Goal: Information Seeking & Learning: Learn about a topic

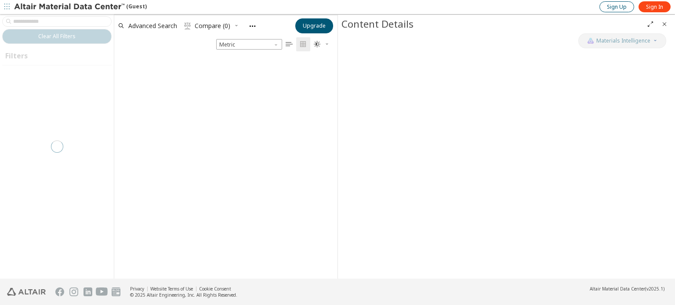
click at [609, 5] on span "Sign Up" at bounding box center [617, 7] width 20 height 7
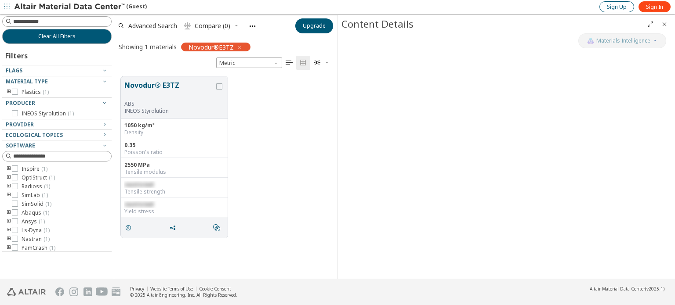
scroll to position [7, 7]
click at [659, 7] on span "Sign In" at bounding box center [654, 7] width 17 height 7
click at [650, 6] on span "Sign In" at bounding box center [654, 7] width 17 height 7
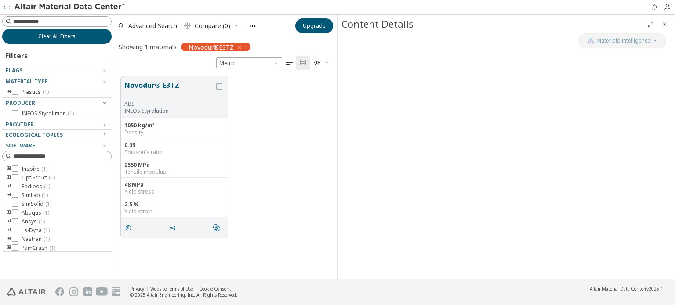
click at [55, 40] on button "Clear All Filters" at bounding box center [56, 36] width 109 height 15
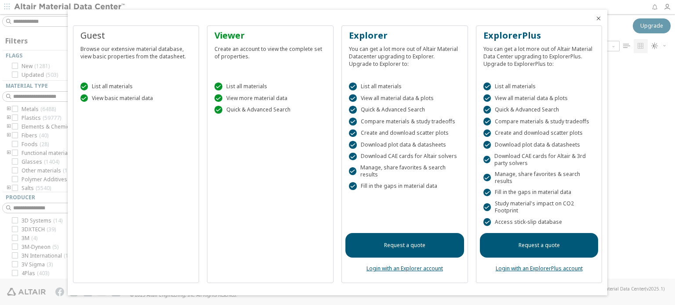
scroll to position [218, 554]
click at [595, 17] on icon "Close" at bounding box center [598, 18] width 7 height 7
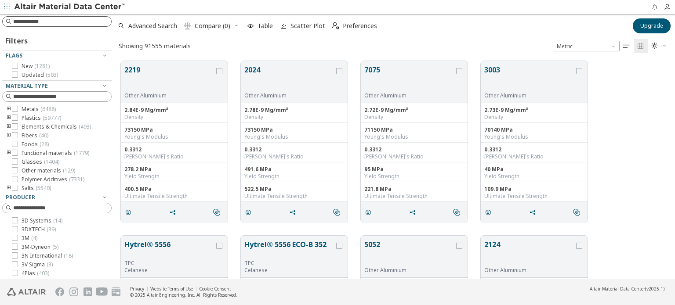
click at [28, 24] on input at bounding box center [62, 21] width 98 height 9
type input "*****"
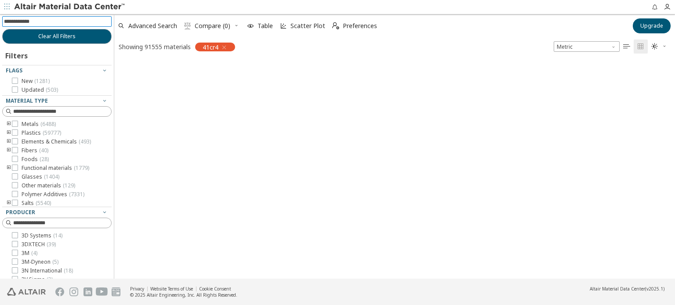
scroll to position [7, 7]
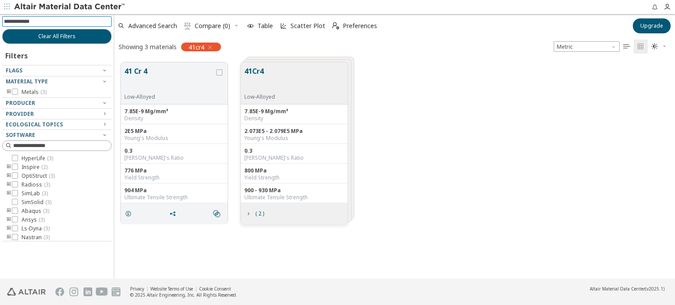
click at [149, 73] on button "41 Cr 4" at bounding box center [169, 80] width 90 height 28
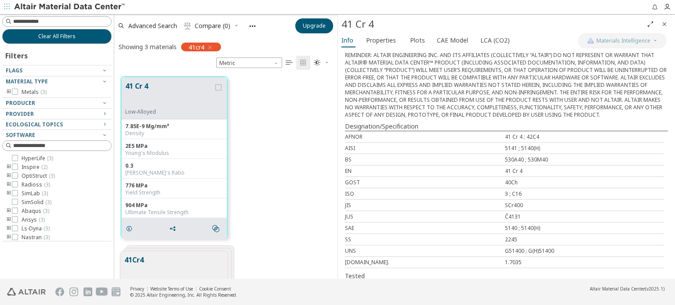
scroll to position [206, 0]
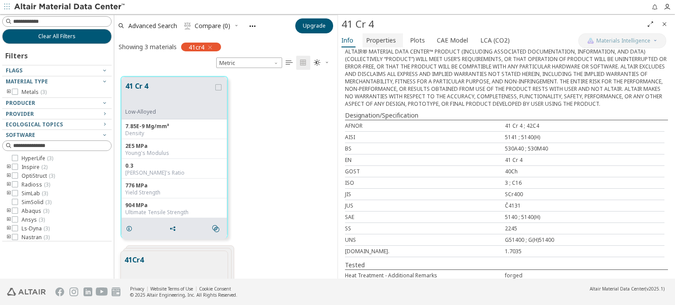
click at [385, 42] on span "Properties" at bounding box center [381, 40] width 30 height 14
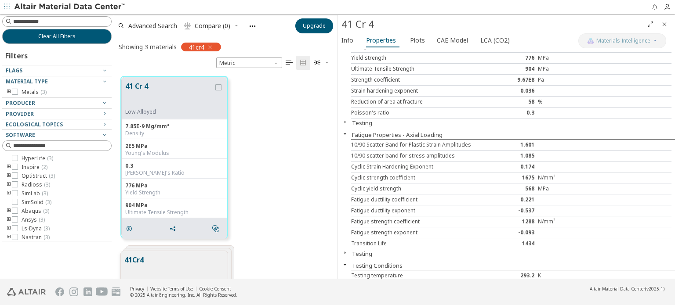
scroll to position [0, 0]
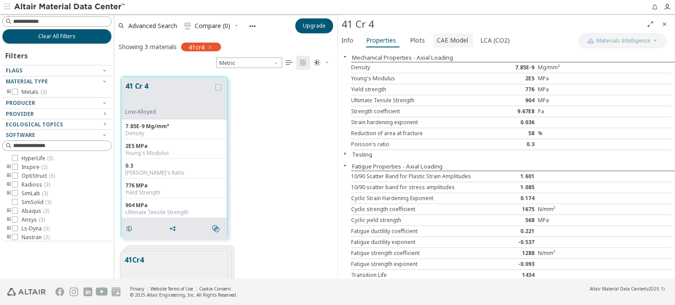
click at [440, 43] on span "CAE Model" at bounding box center [452, 40] width 31 height 14
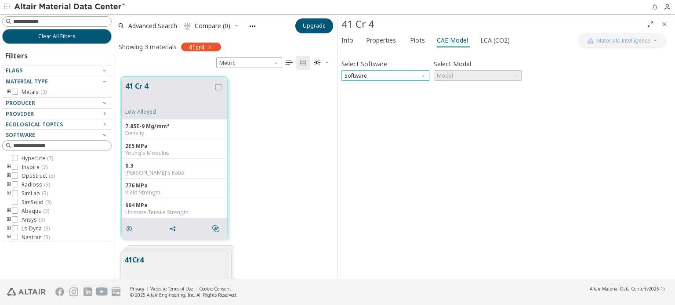
click at [410, 77] on span "Software" at bounding box center [385, 75] width 88 height 11
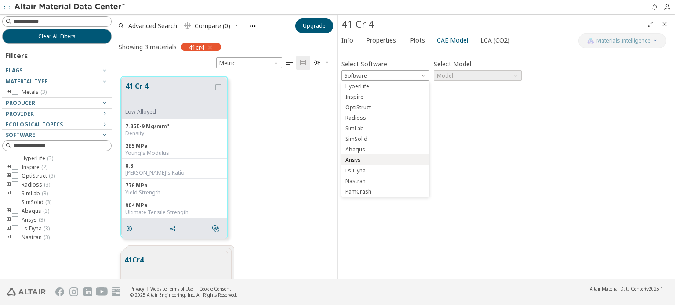
click at [394, 161] on span "Ansys" at bounding box center [385, 160] width 81 height 6
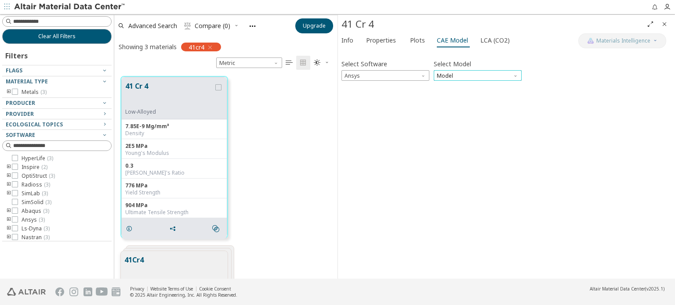
click at [448, 76] on span "Model" at bounding box center [478, 75] width 88 height 11
click at [450, 86] on span "Elastic" at bounding box center [446, 86] width 16 height 7
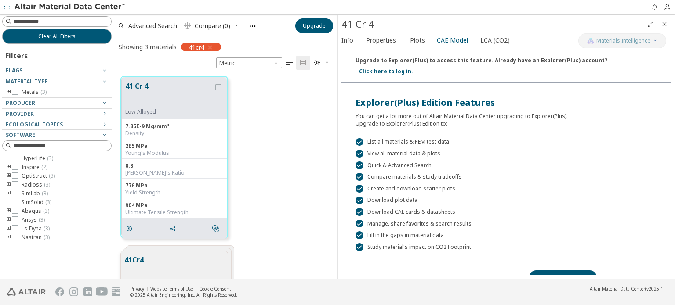
scroll to position [156, 0]
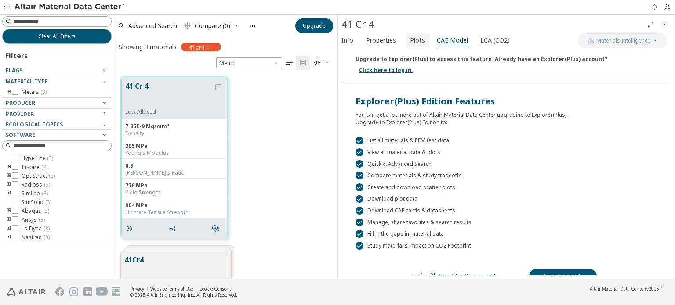
click at [415, 42] on span "Plots" at bounding box center [417, 40] width 15 height 14
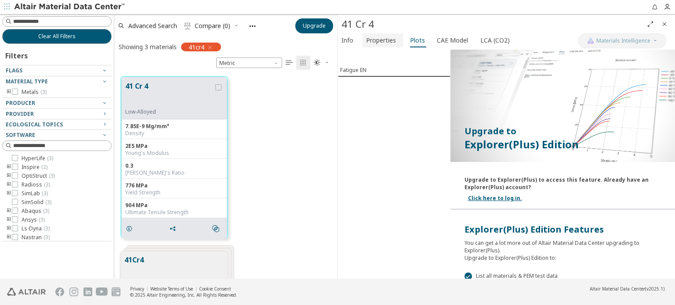
click at [390, 45] on span "Properties" at bounding box center [381, 40] width 30 height 14
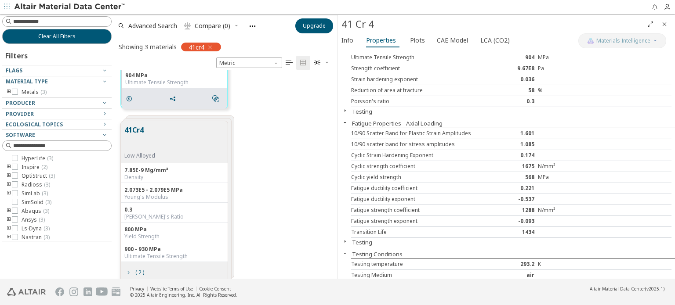
scroll to position [132, 0]
click at [192, 142] on div "41Cr4 Low-Alloyed" at bounding box center [174, 141] width 107 height 42
click at [175, 123] on div "41Cr4 Low-Alloyed" at bounding box center [174, 141] width 107 height 42
click at [199, 130] on div "41Cr4 Low-Alloyed" at bounding box center [174, 141] width 107 height 42
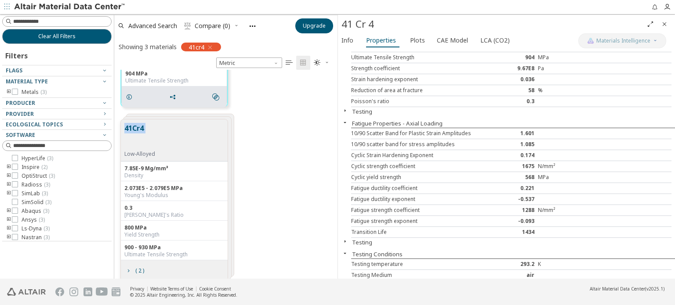
click at [199, 130] on div "41Cr4 Low-Alloyed" at bounding box center [174, 141] width 107 height 42
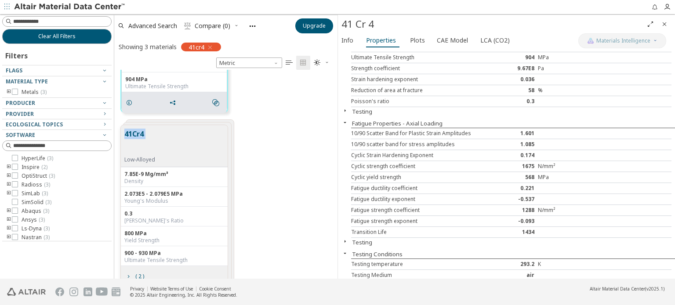
scroll to position [140, 0]
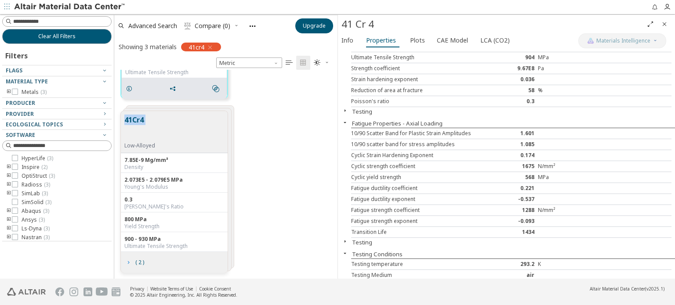
click at [127, 262] on icon "grid" at bounding box center [128, 262] width 7 height 7
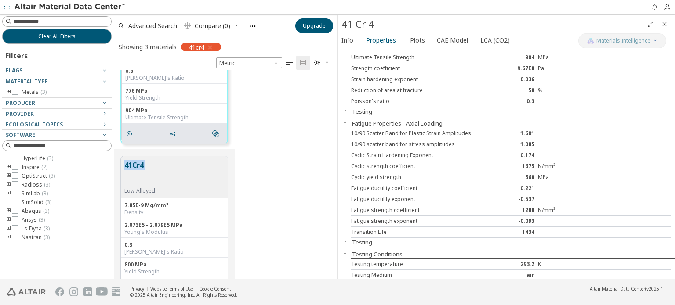
scroll to position [132, 0]
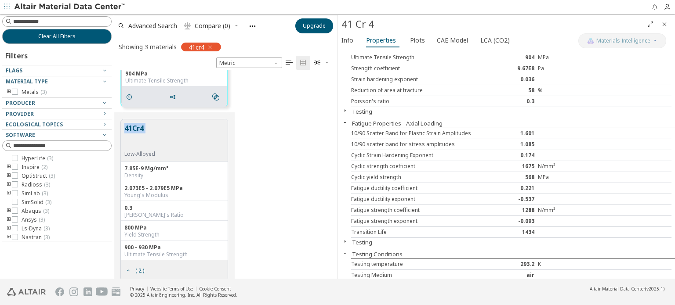
click at [181, 123] on div "41Cr4 Low-Alloyed" at bounding box center [174, 141] width 107 height 42
click at [149, 135] on button "41Cr4" at bounding box center [139, 137] width 31 height 28
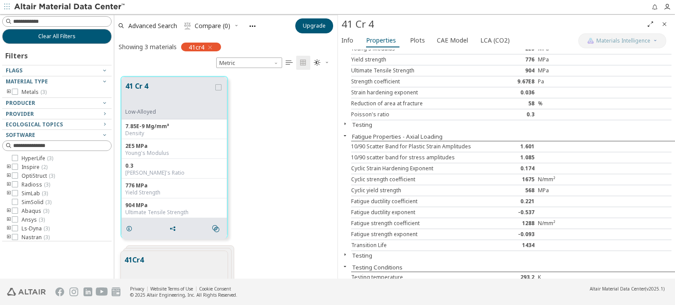
scroll to position [43, 0]
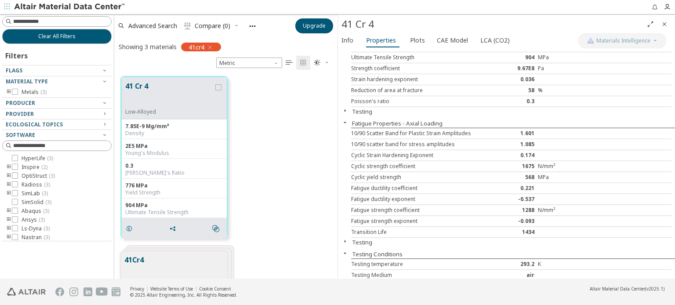
click at [348, 240] on icon "button" at bounding box center [344, 241] width 7 height 7
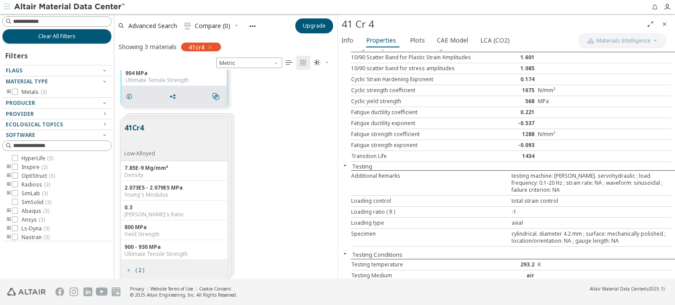
scroll to position [140, 0]
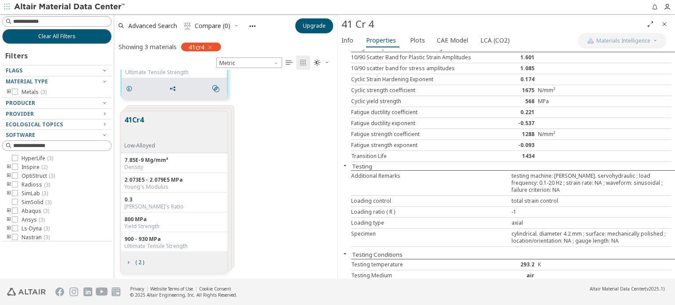
click at [173, 232] on div "900 - 930 MPa Ultimate Tensile Strength" at bounding box center [174, 242] width 107 height 20
click at [663, 25] on icon "Close" at bounding box center [664, 24] width 7 height 7
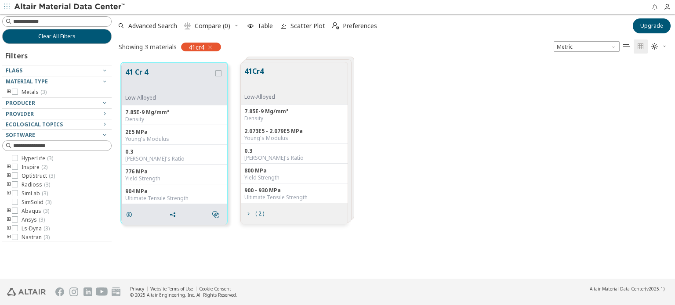
click at [273, 71] on button "41Cr4" at bounding box center [259, 80] width 31 height 28
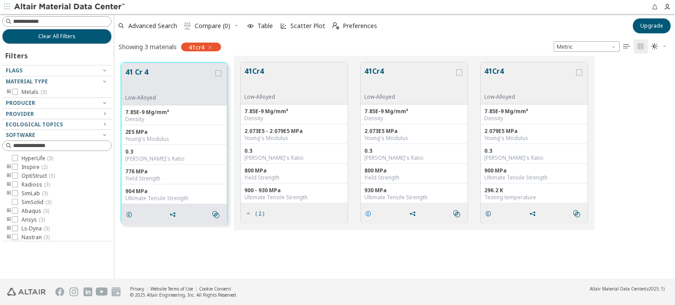
click at [368, 214] on icon "grid" at bounding box center [368, 213] width 7 height 7
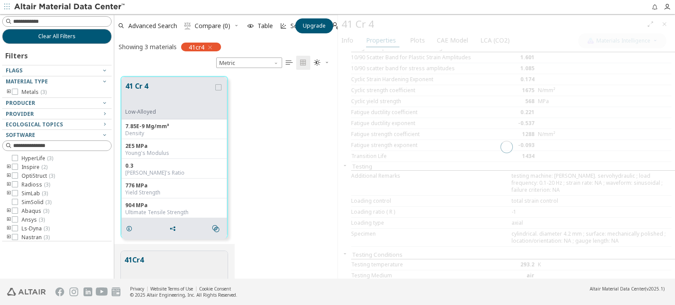
scroll to position [203, 216]
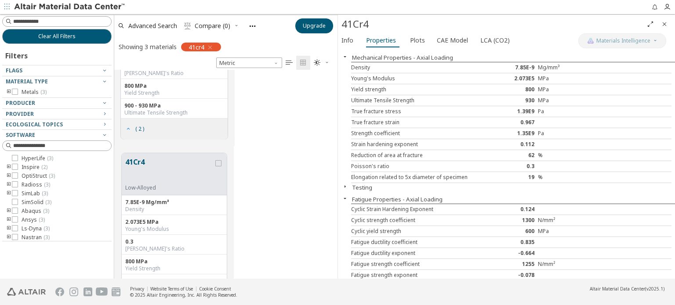
click at [130, 123] on span "( 2 )" at bounding box center [134, 129] width 23 height 17
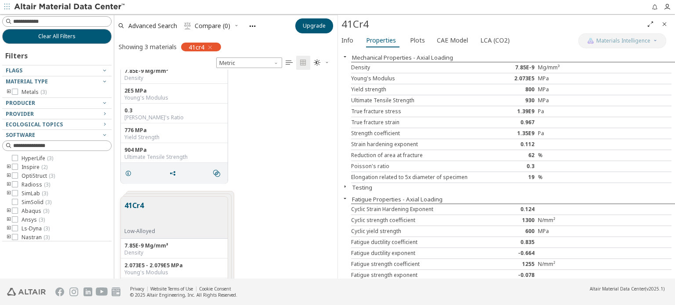
scroll to position [52, 0]
click at [182, 136] on div "Yield Strength" at bounding box center [174, 139] width 100 height 7
click at [130, 175] on icon "grid" at bounding box center [128, 175] width 7 height 7
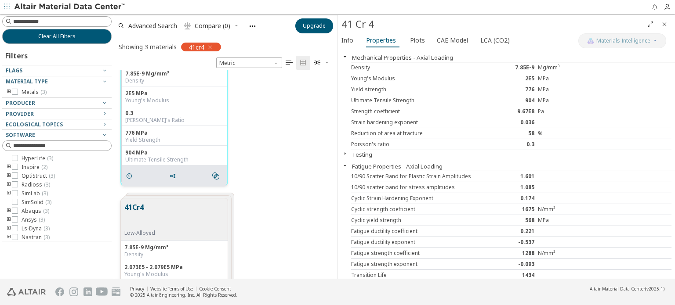
scroll to position [140, 0]
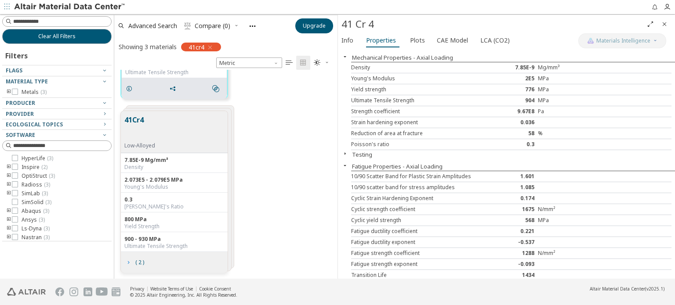
click at [127, 265] on icon "grid" at bounding box center [128, 262] width 7 height 7
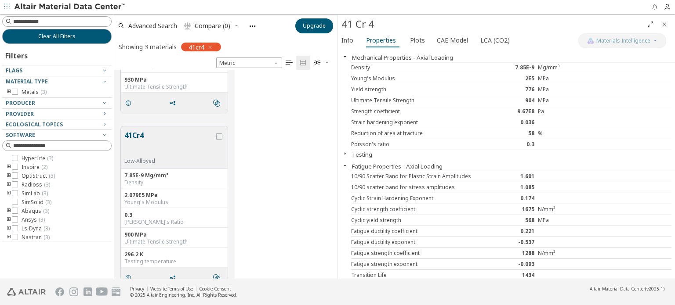
scroll to position [490, 0]
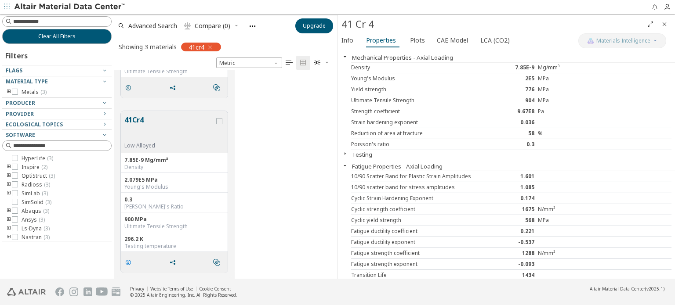
click at [127, 262] on icon "grid" at bounding box center [128, 262] width 7 height 7
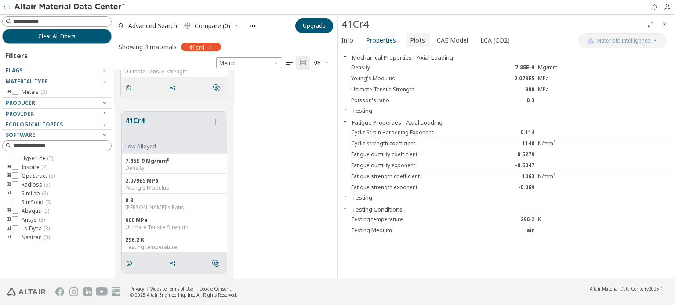
click at [421, 45] on span "Plots" at bounding box center [417, 40] width 15 height 14
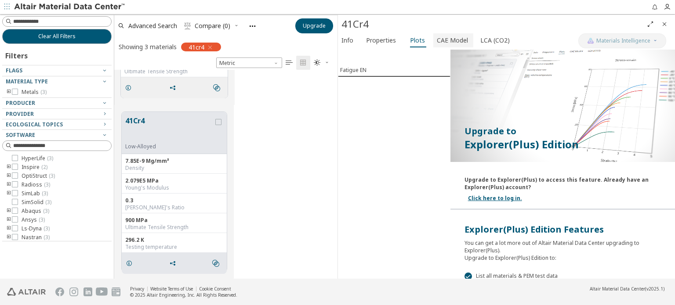
click at [437, 43] on span "CAE Model" at bounding box center [452, 40] width 31 height 14
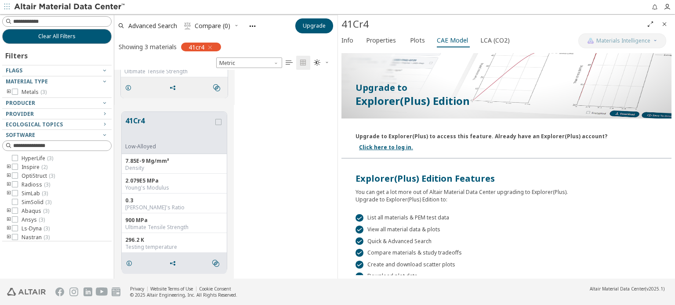
scroll to position [25, 0]
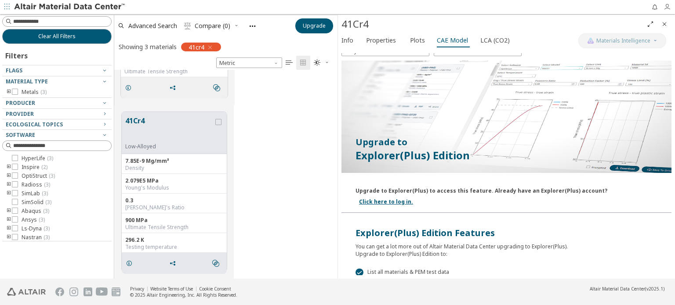
click at [664, 2] on span "button" at bounding box center [668, 7] width 11 height 14
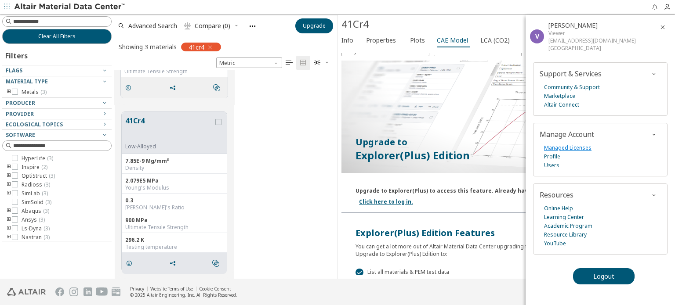
click at [563, 148] on link "Managed Licenses" at bounding box center [567, 148] width 47 height 9
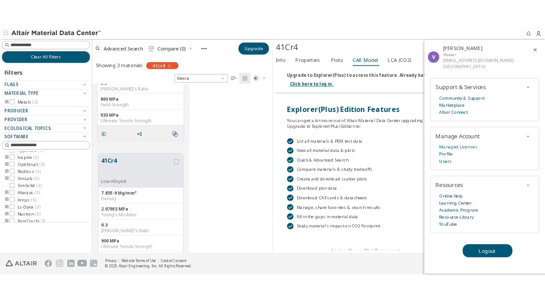
scroll to position [11, 0]
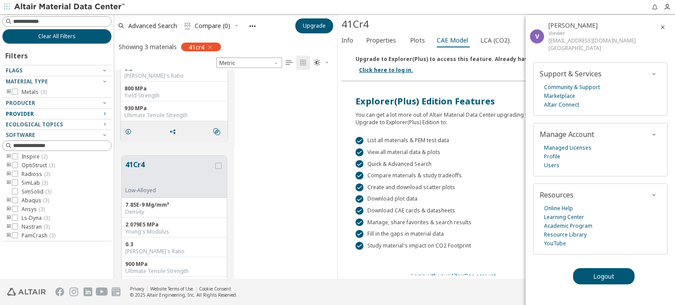
click at [98, 114] on div "Provider" at bounding box center [53, 114] width 95 height 7
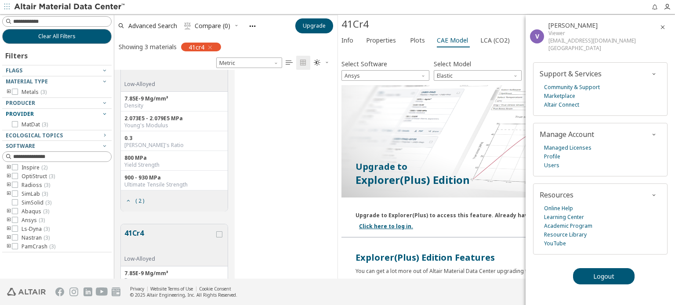
scroll to position [182, 0]
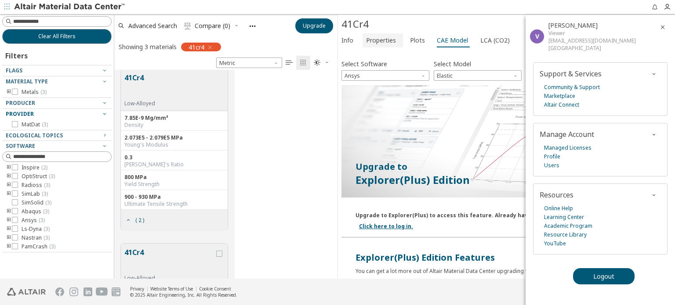
click at [376, 40] on span "Properties" at bounding box center [381, 40] width 30 height 14
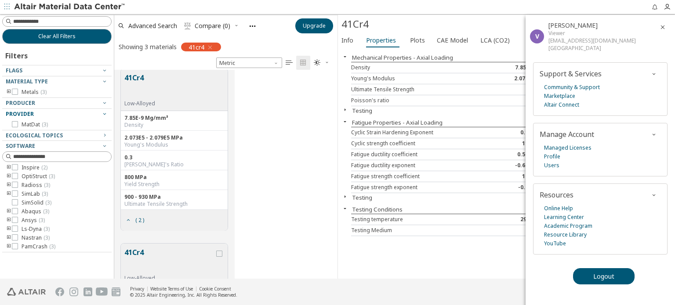
click at [664, 25] on icon "button" at bounding box center [662, 27] width 7 height 7
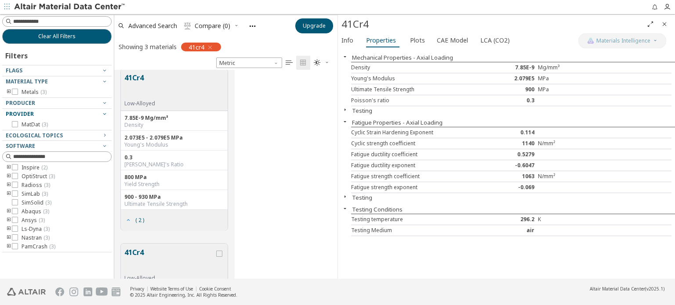
scroll to position [0, 0]
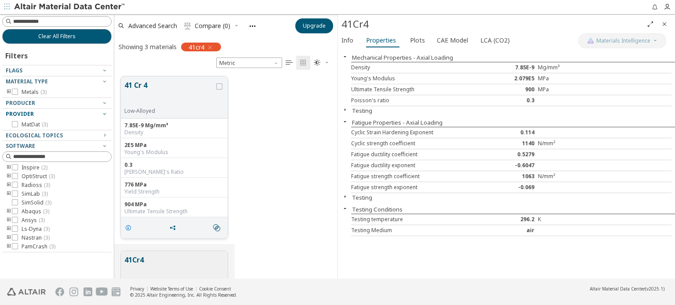
click at [127, 227] on icon "grid" at bounding box center [128, 228] width 7 height 7
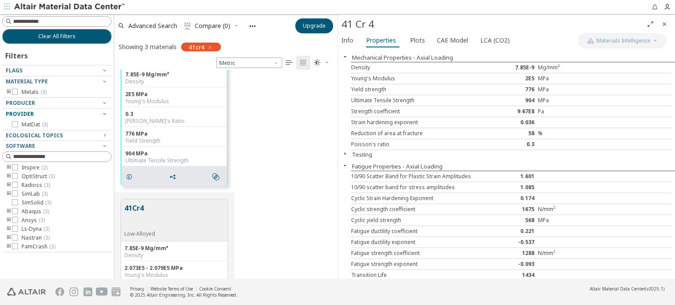
scroll to position [132, 0]
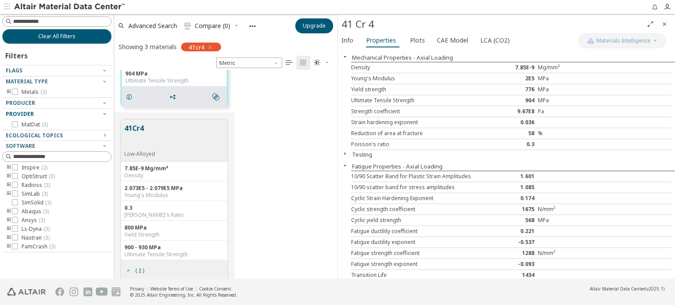
click at [170, 226] on div "800 MPa" at bounding box center [174, 228] width 100 height 7
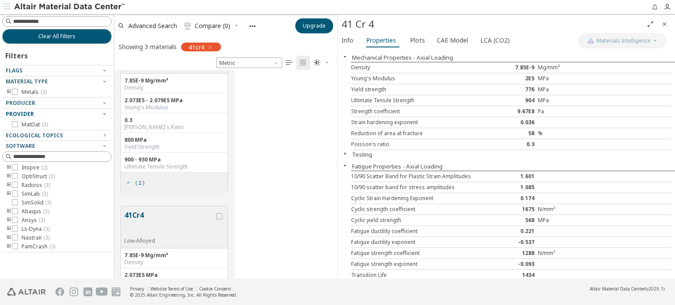
click at [129, 181] on icon "grid" at bounding box center [128, 183] width 7 height 7
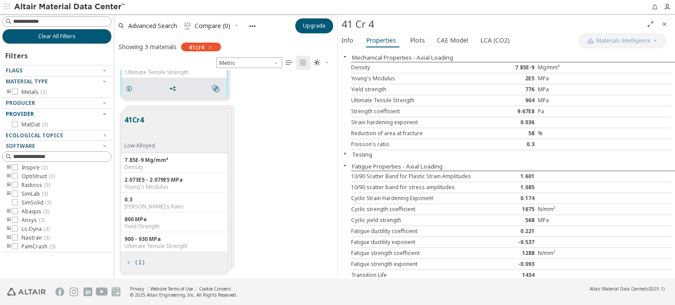
click at [130, 260] on icon "grid" at bounding box center [128, 262] width 7 height 7
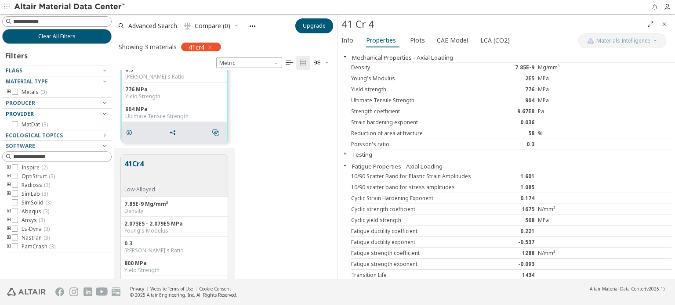
click at [146, 168] on button "41Cr4" at bounding box center [139, 173] width 31 height 28
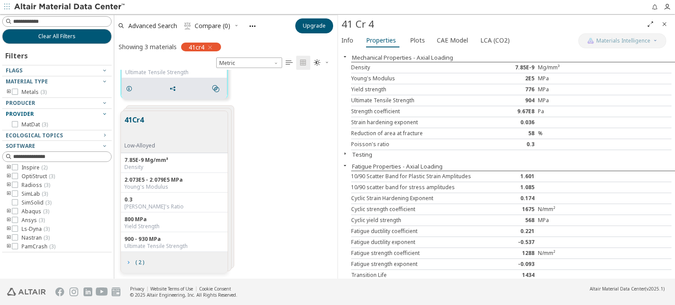
click at [131, 262] on icon "grid" at bounding box center [128, 262] width 7 height 7
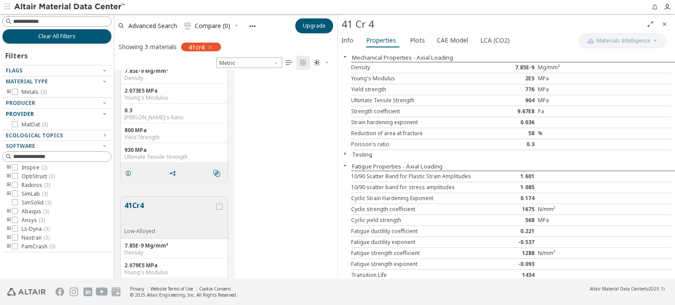
scroll to position [404, 0]
click at [127, 175] on icon "grid" at bounding box center [128, 173] width 7 height 7
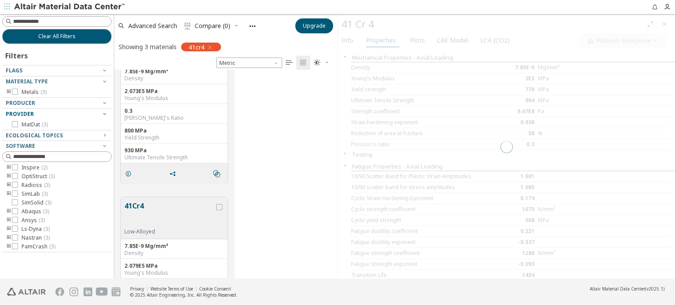
scroll to position [404, 0]
